Goal: Information Seeking & Learning: Understand process/instructions

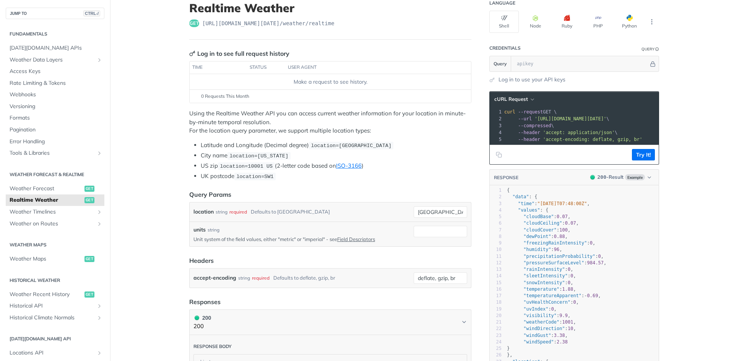
scroll to position [38, 0]
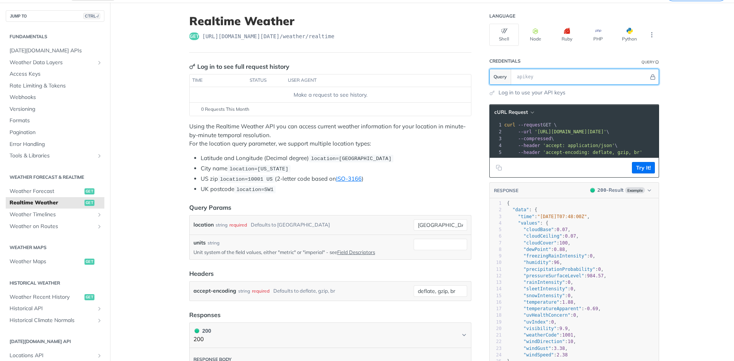
click at [532, 76] on input "text" at bounding box center [581, 76] width 136 height 15
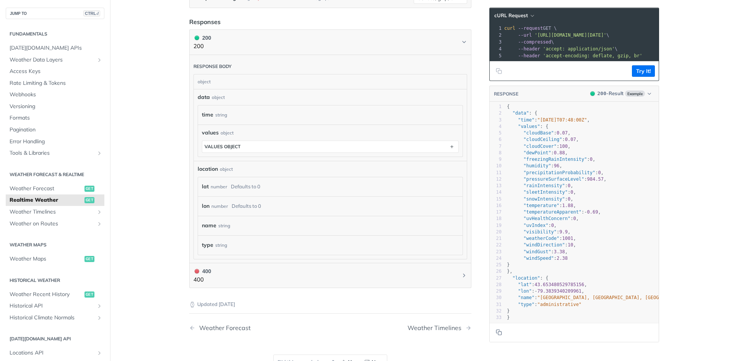
scroll to position [314, 0]
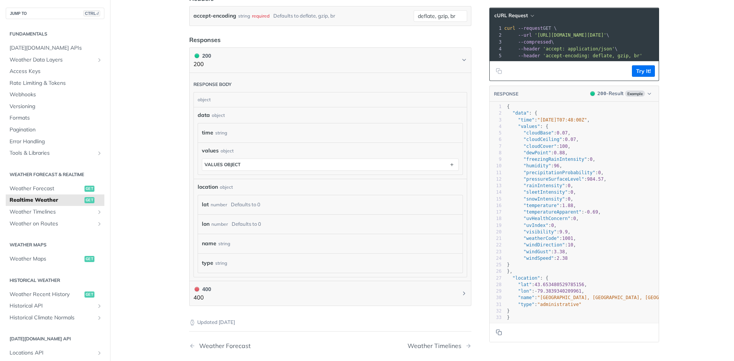
click at [597, 47] on span "'accept: application/json'" at bounding box center [579, 48] width 72 height 5
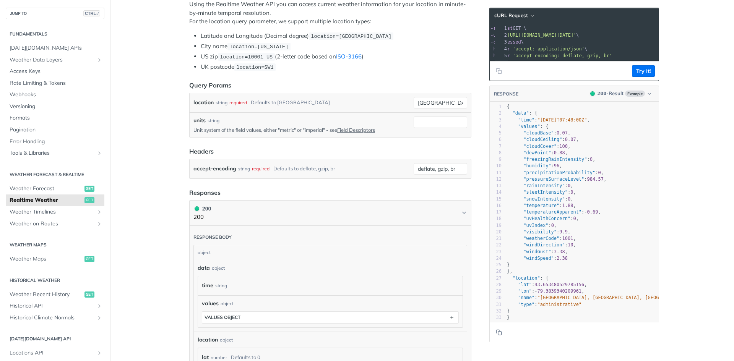
click at [688, 53] on main "JUMP TO CTRL-/ Fundamentals [DATE][DOMAIN_NAME] APIs Weather Data Layers Core P…" at bounding box center [367, 224] width 734 height 688
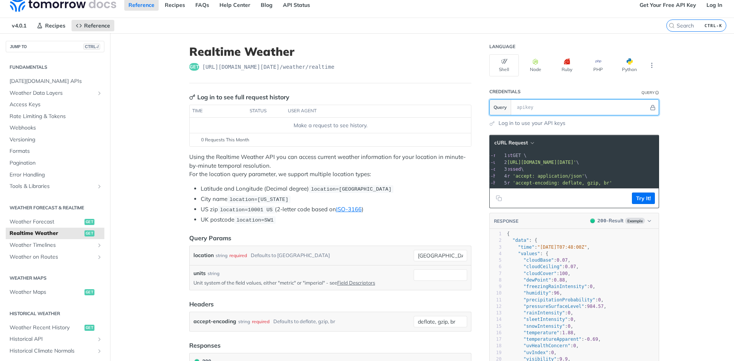
click at [573, 100] on input "text" at bounding box center [581, 107] width 136 height 15
click at [559, 111] on input "text" at bounding box center [581, 107] width 136 height 15
click at [676, 6] on link "Get Your Free API Key" at bounding box center [668, 4] width 65 height 11
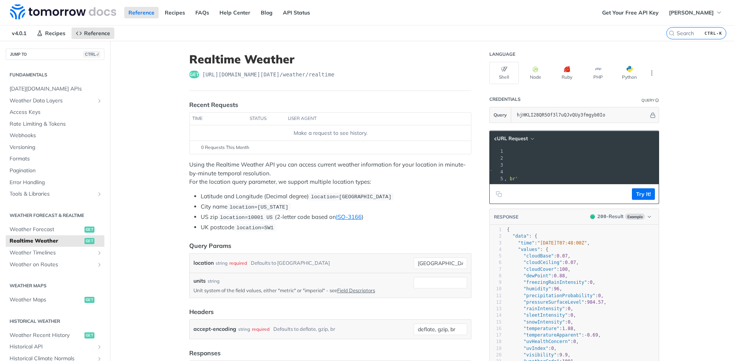
scroll to position [0, 133]
drag, startPoint x: 531, startPoint y: 159, endPoint x: 649, endPoint y: 158, distance: 118.2
click at [475, 158] on span "'https://api.tomorrow.io/v4/weather/realtime?location=toronto&apikey=hjHKLI28QR…" at bounding box center [440, 158] width 72 height 5
copy span "https://api.tomorrow.io/v4/weather/realtime?location=toronto&apikey=hjHKLI28QR5…"
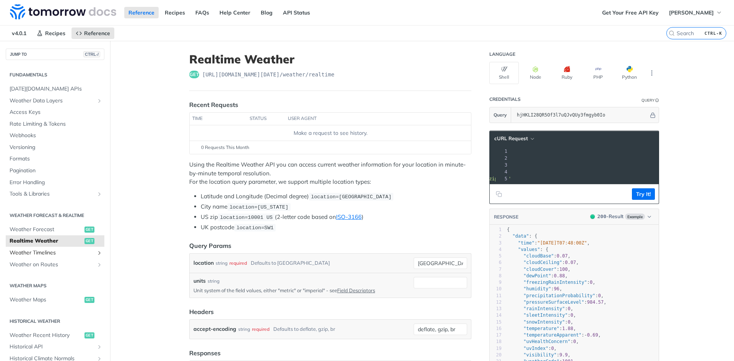
click at [40, 252] on span "Weather Timelines" at bounding box center [52, 253] width 85 height 8
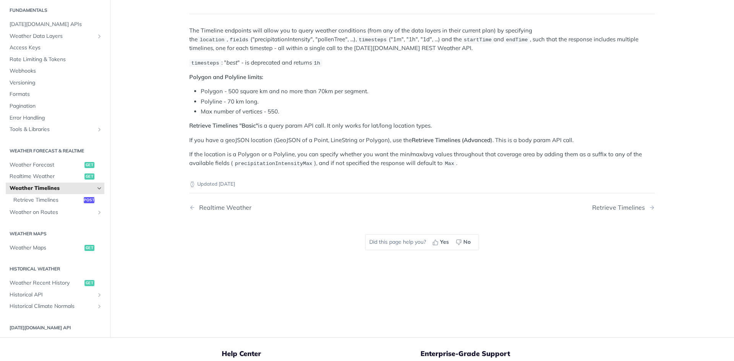
scroll to position [64, 0]
click at [46, 202] on span "Retrieve Timelines" at bounding box center [47, 201] width 68 height 8
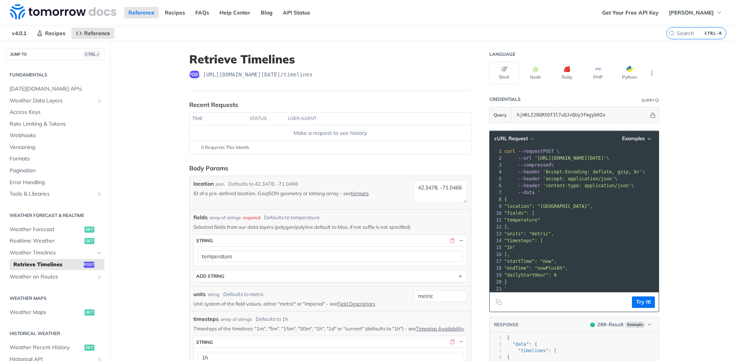
scroll to position [0, 4]
drag, startPoint x: 618, startPoint y: 159, endPoint x: 647, endPoint y: 159, distance: 28.3
click at [603, 159] on span "'https://api.tomorrow.io/v4/timelines?apikey=hjHKLI28QR5Of3l7uQJvQUy3fmgyb0Io'" at bounding box center [567, 158] width 72 height 5
click at [620, 161] on pre "--url 'https://api.tomorrow.io/v4/timelines?apikey=hjHKLI28QR5Of3l7uQJvQUy3fmgy…" at bounding box center [615, 158] width 232 height 7
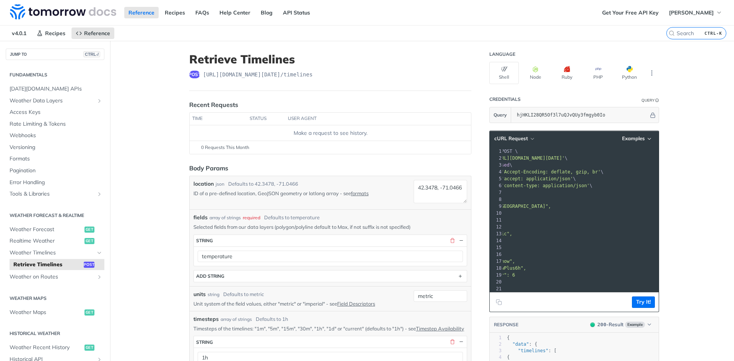
drag, startPoint x: 628, startPoint y: 159, endPoint x: 652, endPoint y: 159, distance: 24.5
click at [652, 159] on div "xxxxxxxxxx 21 1 curl --request POST \ 2 --url 'https://api.tomorrow.io/v4/timel…" at bounding box center [574, 219] width 169 height 146
click at [565, 160] on span "'https://api.tomorrow.io/v4/timelines?apikey=hjHKLI28QR5Of3l7uQJvQUy3fmgyb0Io'" at bounding box center [529, 158] width 72 height 5
drag, startPoint x: 623, startPoint y: 156, endPoint x: 657, endPoint y: 158, distance: 34.1
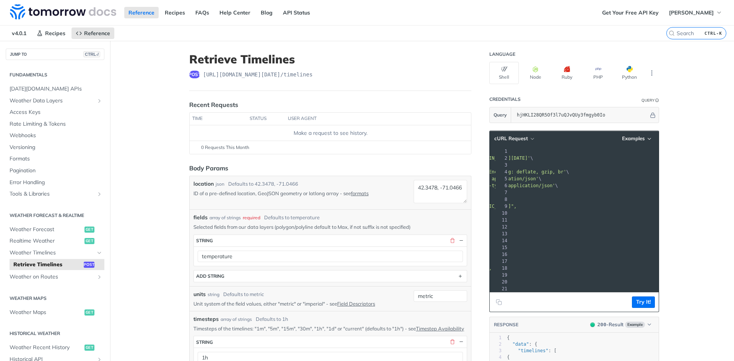
click at [531, 158] on span "'https://api.tomorrow.io/v4/timelines?apikey=hjHKLI28QR5Of3l7uQJvQUy3fmgyb0Io'" at bounding box center [495, 158] width 72 height 5
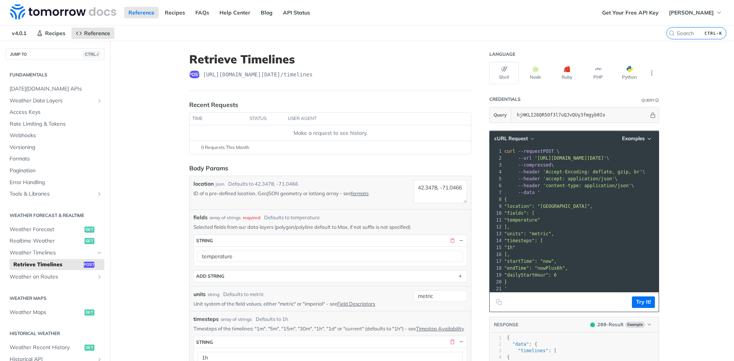
drag, startPoint x: 602, startPoint y: 157, endPoint x: 452, endPoint y: 160, distance: 150.7
click at [538, 160] on span "'https://api.tomorrow.io/v4/timelines?apikey=hjHKLI28QR5Of3l7uQJvQUy3fmgyb0Io'" at bounding box center [571, 158] width 72 height 5
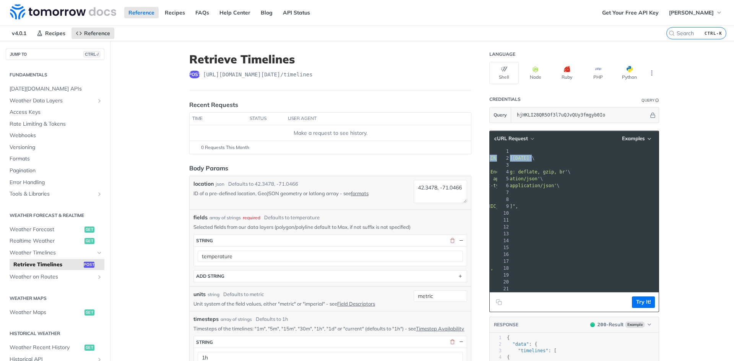
scroll to position [0, 82]
drag, startPoint x: 533, startPoint y: 158, endPoint x: 641, endPoint y: 160, distance: 108.6
click at [531, 160] on span "'https://api.tomorrow.io/v4/timelines?apikey=hjHKLI28QR5Of3l7uQJvQUy3fmgyb0Io'" at bounding box center [495, 158] width 72 height 5
copy span "https://api.tomorrow.io/v4/timelines?apikey=hjHKLI28QR5Of3l7uQJvQUy3fmgyb0Io"
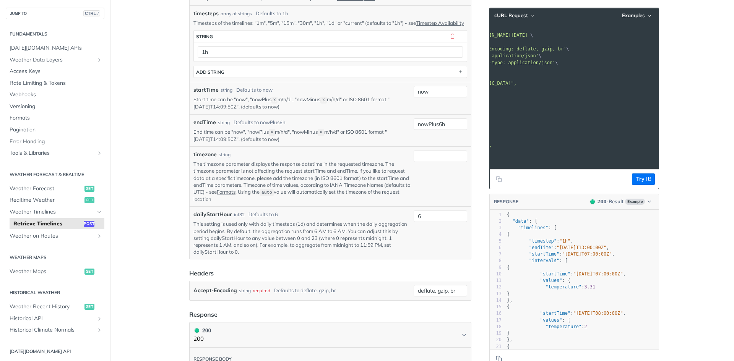
scroll to position [0, 28]
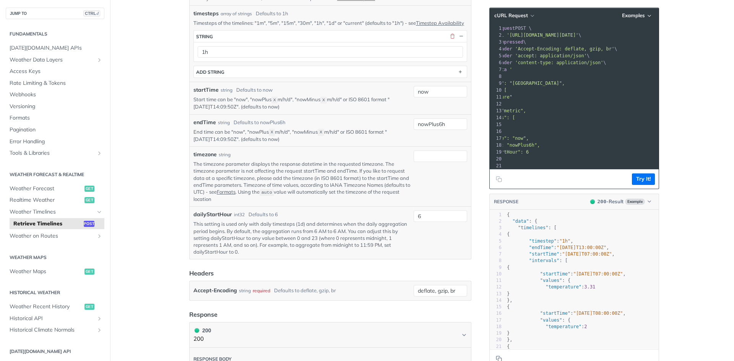
click at [569, 88] on pre ""fields": [" at bounding box center [591, 90] width 232 height 7
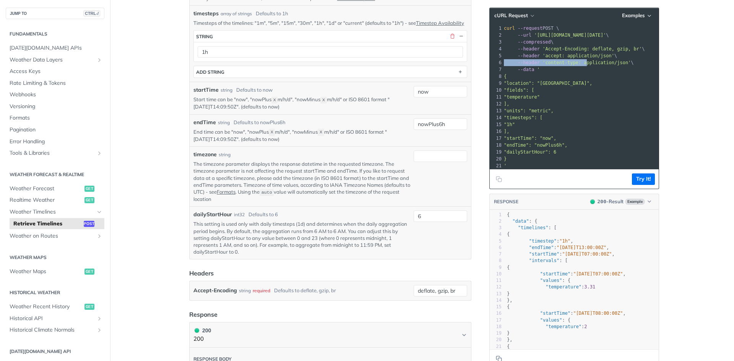
drag, startPoint x: 545, startPoint y: 64, endPoint x: 492, endPoint y: 62, distance: 53.2
click at [503, 62] on div "6 --header 'content-type: application/json' \" at bounding box center [619, 62] width 232 height 7
click at [588, 83] on pre ""location": "42.3478, -71.0466"," at bounding box center [619, 83] width 232 height 7
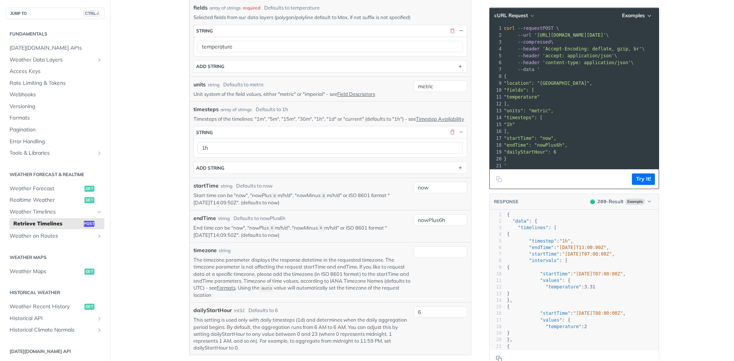
scroll to position [76, 0]
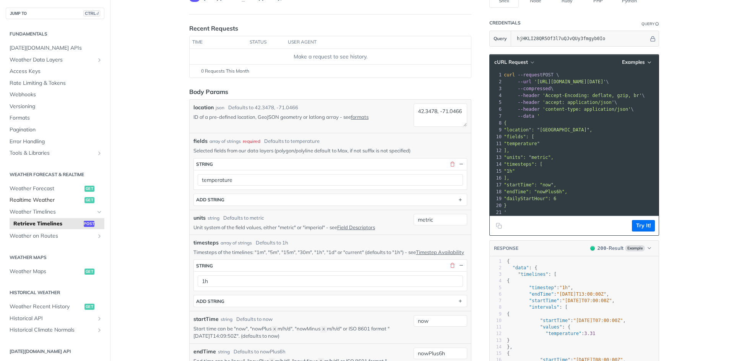
click at [44, 199] on span "Realtime Weather" at bounding box center [46, 201] width 73 height 8
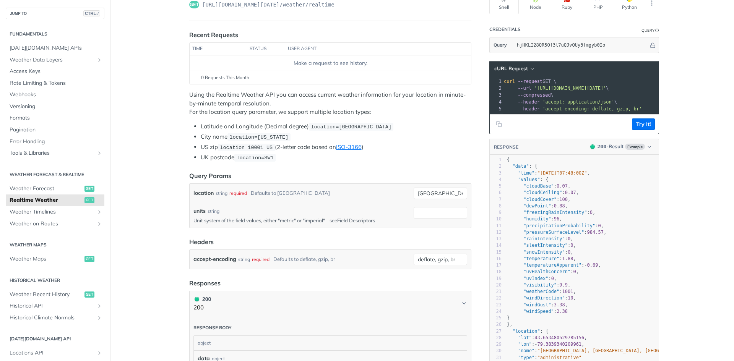
scroll to position [153, 0]
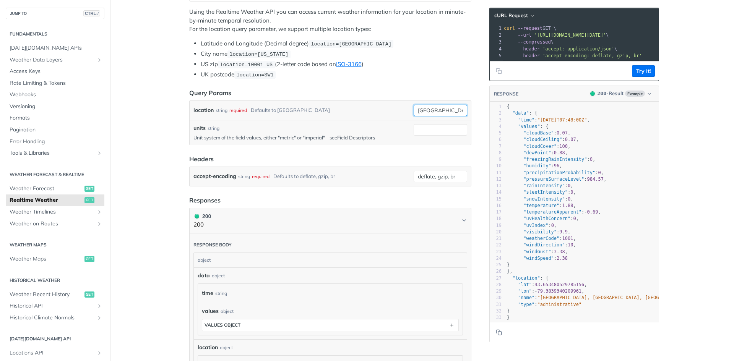
click at [451, 108] on input "[GEOGRAPHIC_DATA]" at bounding box center [441, 110] width 54 height 11
click at [365, 115] on div "location string required Defaults to toronto toronto" at bounding box center [331, 110] width 282 height 19
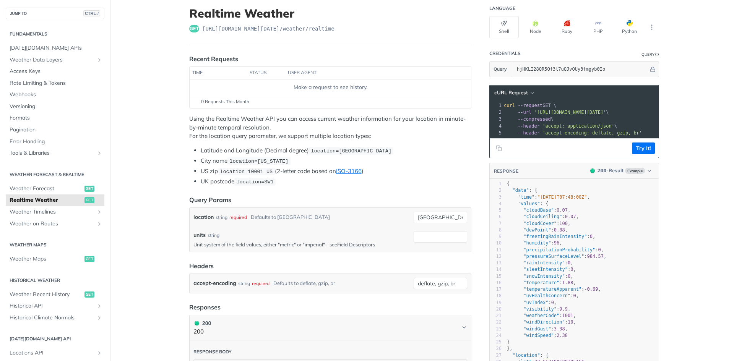
scroll to position [0, 0]
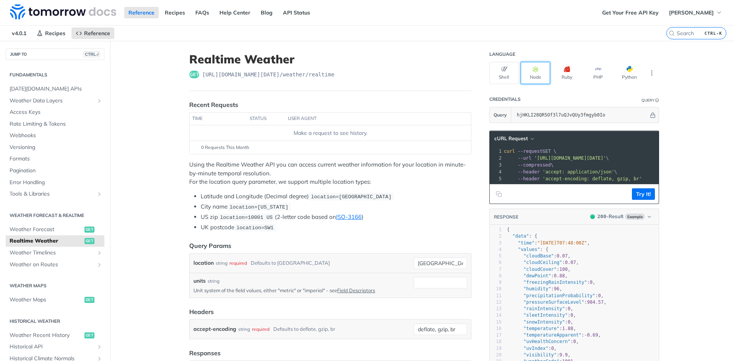
click at [528, 73] on button "Node" at bounding box center [535, 73] width 29 height 22
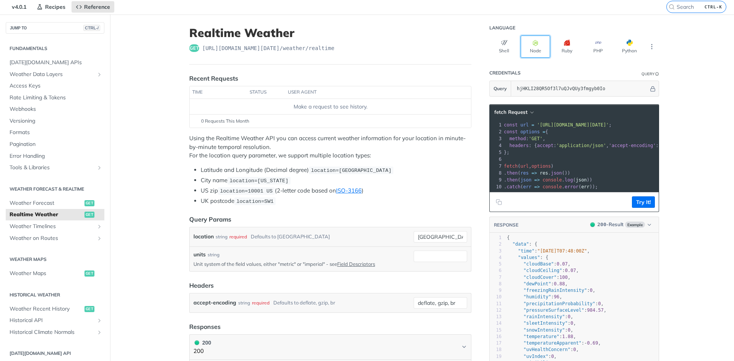
scroll to position [38, 0]
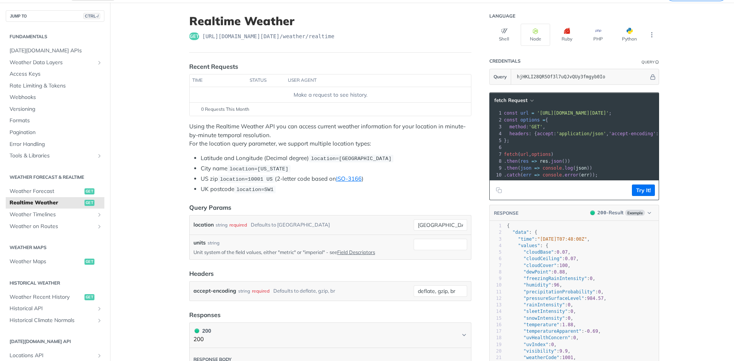
click at [563, 147] on pre "​" at bounding box center [649, 147] width 293 height 7
drag, startPoint x: 629, startPoint y: 135, endPoint x: 648, endPoint y: 133, distance: 19.3
click at [648, 133] on span "headers : { accept : 'application/json' , 'accept-encoding' : 'deflate, gzip, b…" at bounding box center [609, 133] width 210 height 5
click at [644, 133] on span "'accept-encoding'" at bounding box center [632, 133] width 47 height 5
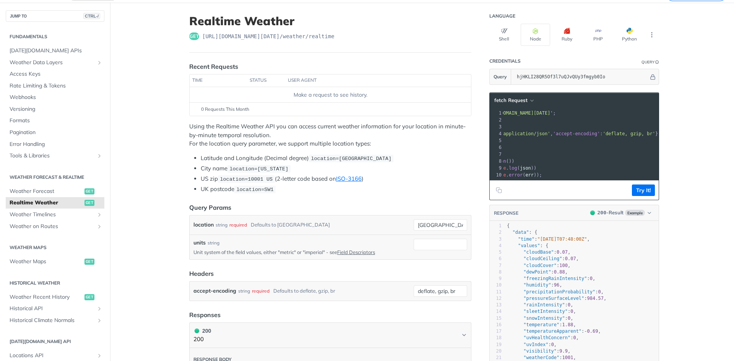
drag, startPoint x: 638, startPoint y: 113, endPoint x: 661, endPoint y: 113, distance: 22.9
click at [661, 113] on div "Language Shell Node Ruby PHP Python Credentials Query Query hjHKLI28QR5Of3l7uQJ…" at bounding box center [575, 347] width 184 height 688
click at [553, 113] on span "'https://api.tomorrow.io/v4/weather/realtime?location=toronto&apikey=hjHKLI28QR…" at bounding box center [518, 113] width 72 height 5
drag, startPoint x: 640, startPoint y: 113, endPoint x: 659, endPoint y: 112, distance: 18.4
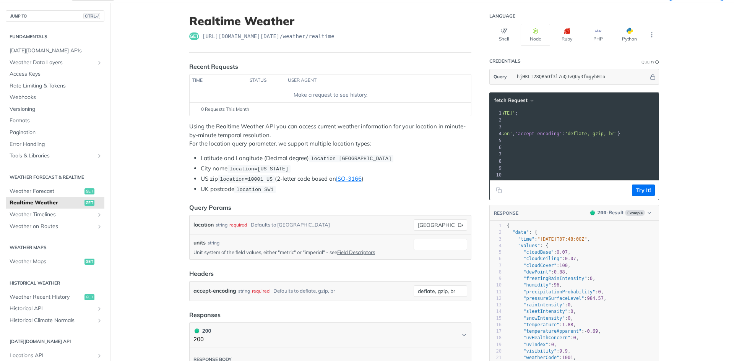
click at [659, 112] on div "Language Shell Node Ruby PHP Python Credentials Query Query hjHKLI28QR5Of3l7uQJ…" at bounding box center [575, 347] width 184 height 688
click at [516, 112] on span "'https://api.tomorrow.io/v4/weather/realtime?location=toronto&apikey=hjHKLI28QR…" at bounding box center [480, 113] width 72 height 5
drag, startPoint x: 625, startPoint y: 114, endPoint x: 507, endPoint y: 119, distance: 117.5
click at [507, 119] on div "1 const url = 'https://api.tomorrow.io/v4/weather/realtime?location=toronto&api…" at bounding box center [611, 144] width 293 height 69
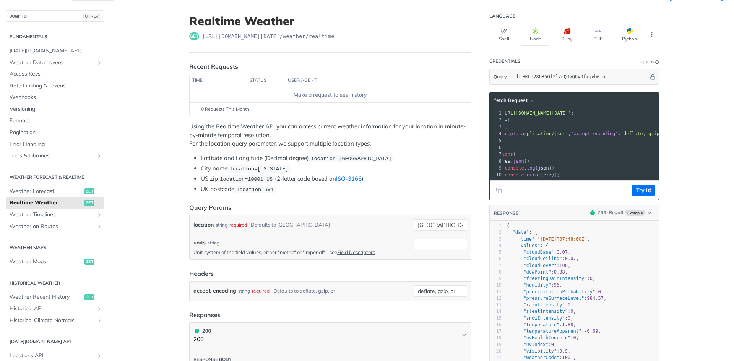
click at [535, 112] on span "'https://api.tomorrow.io/v4/weather/realtime?location=toronto&apikey=hjHKLI28QR…" at bounding box center [536, 113] width 72 height 5
drag, startPoint x: 516, startPoint y: 114, endPoint x: 487, endPoint y: 114, distance: 29.5
click at [490, 114] on div "xxxxxxxxxx 21 5 10 1 const url = 'https://api.tomorrow.io/v4/weather/realtime?l…" at bounding box center [574, 144] width 169 height 72
click at [536, 108] on div "xxxxxxxxxx 21 5 10 1 const url = 'https://api.tomorrow.io/v4/weather/realtime?l…" at bounding box center [649, 144] width 293 height 72
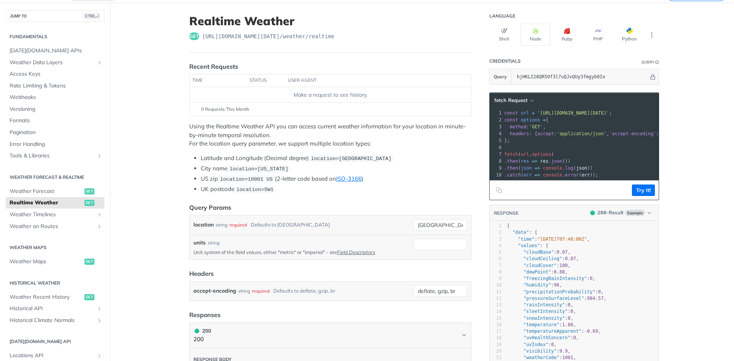
click at [503, 112] on pre "const url = 'https://api.tomorrow.io/v4/weather/realtime?location=toronto&apike…" at bounding box center [649, 113] width 293 height 7
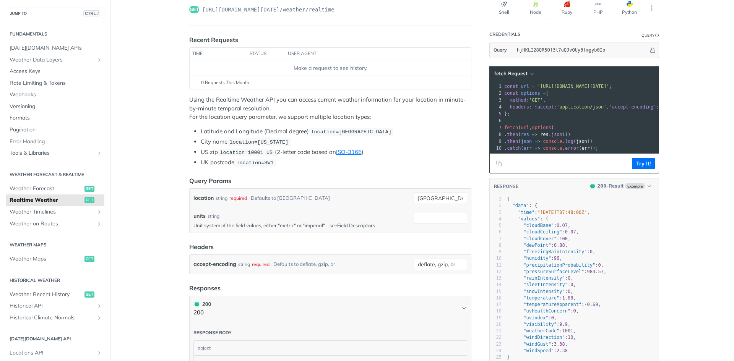
scroll to position [76, 0]
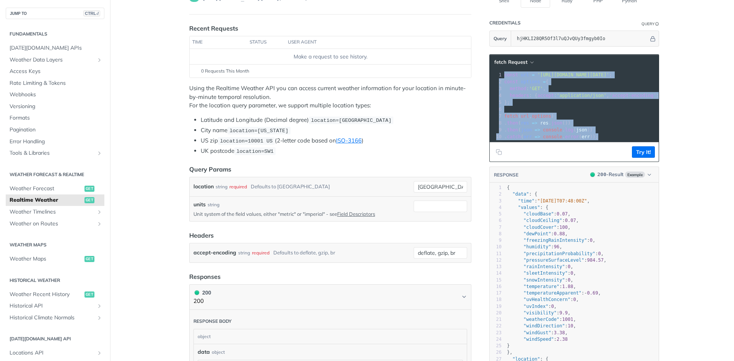
click at [604, 137] on pre ". catch ( err => console . error ( err ));" at bounding box center [649, 136] width 293 height 7
copy div "const url = 'https://api.tomorrow.io/v4/weather/realtime?location=toronto&apike…"
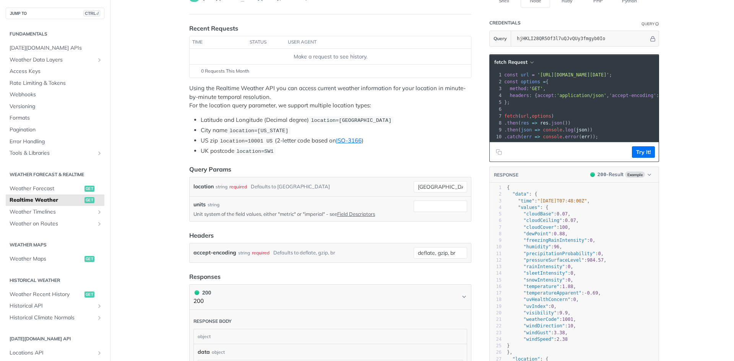
click at [599, 75] on span "'https://api.tomorrow.io/v4/weather/realtime?location=toronto&apikey=hjHKLI28QR…" at bounding box center [574, 74] width 72 height 5
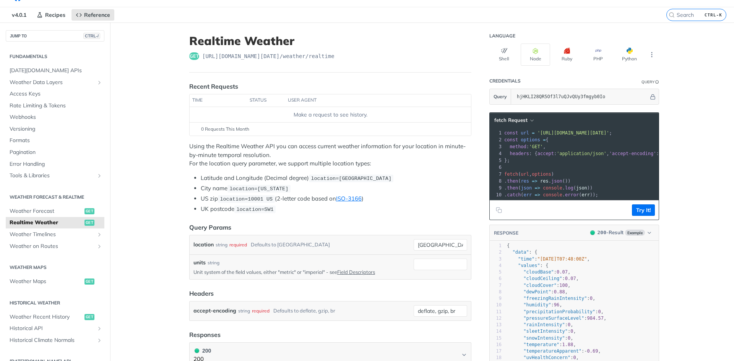
scroll to position [0, 0]
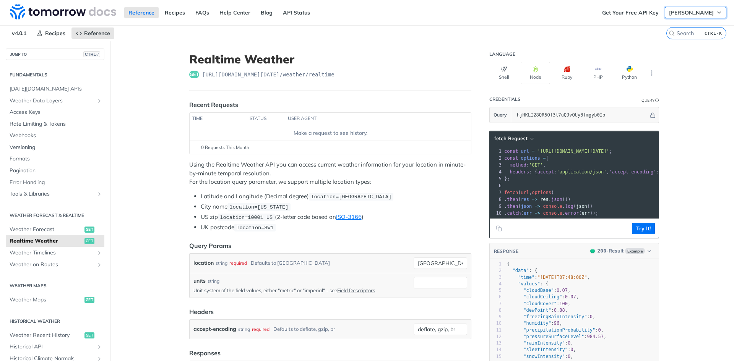
click at [716, 12] on icon "button" at bounding box center [719, 13] width 6 height 6
drag, startPoint x: 448, startPoint y: 10, endPoint x: 567, endPoint y: 4, distance: 119.9
click at [449, 10] on div "Reference Recipes FAQs Help Center Blog API Status" at bounding box center [299, 12] width 598 height 25
